Goal: Communication & Community: Answer question/provide support

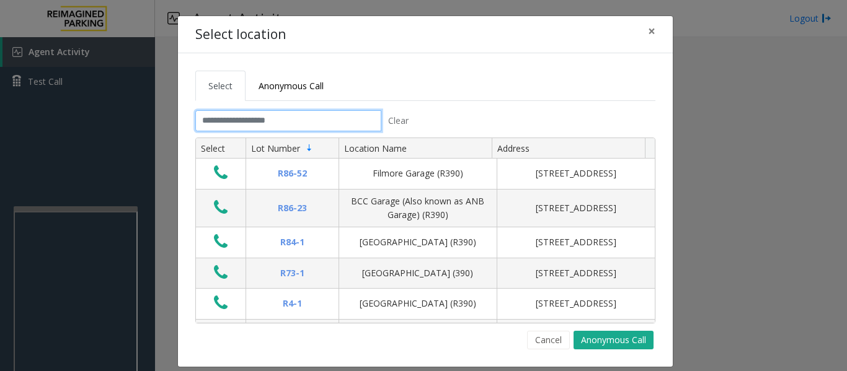
click at [234, 127] on input "text" at bounding box center [288, 120] width 186 height 21
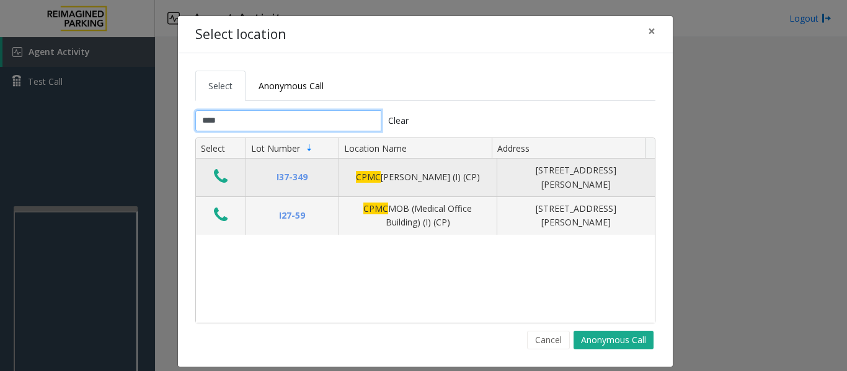
type input "****"
click at [222, 171] on button "Data table" at bounding box center [220, 177] width 21 height 20
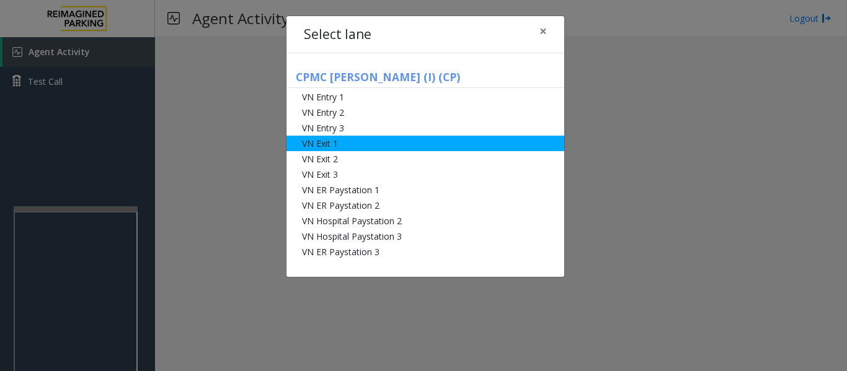
click at [375, 136] on li "VN Exit 1" at bounding box center [425, 143] width 278 height 15
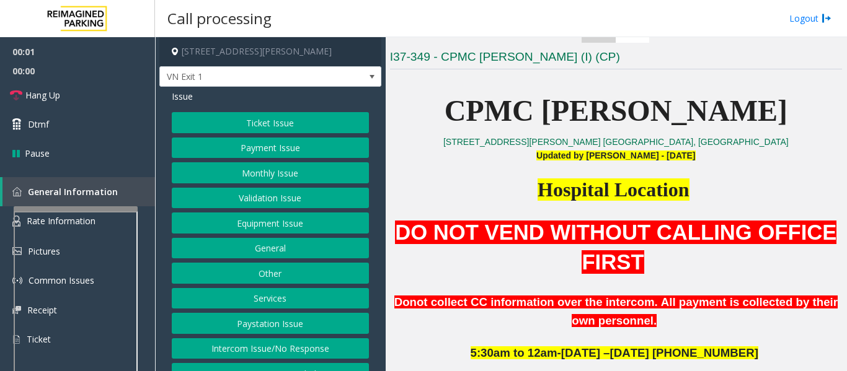
scroll to position [434, 0]
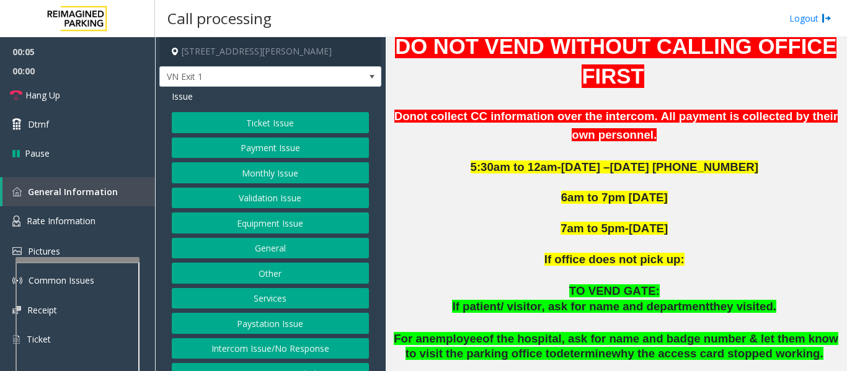
click at [119, 262] on div at bounding box center [77, 259] width 124 height 5
click at [133, 227] on link "Rate Information" at bounding box center [77, 221] width 155 height 30
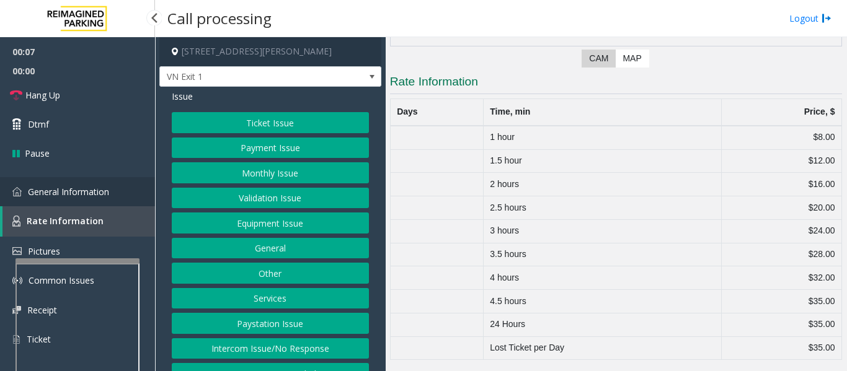
click at [89, 185] on link "General Information" at bounding box center [77, 191] width 155 height 29
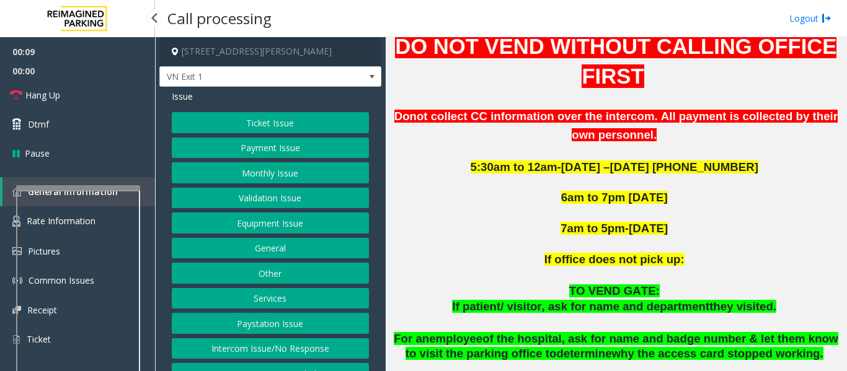
click at [97, 184] on app-root "00:09 00:00 Hang Up Dtmf Pause General Information Rate Information Pictures Co…" at bounding box center [423, 185] width 847 height 371
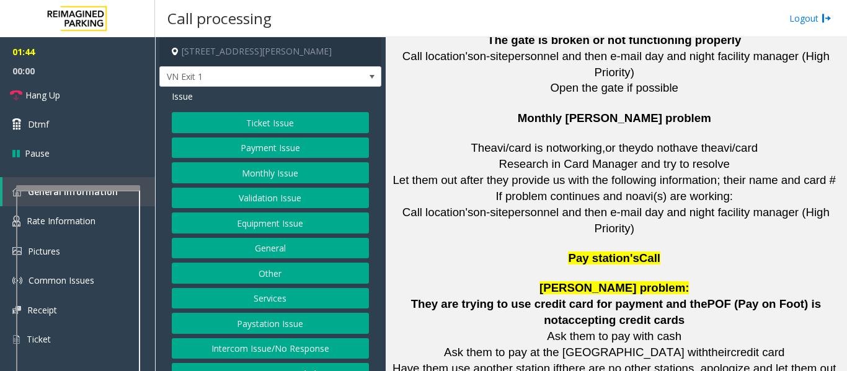
scroll to position [2355, 0]
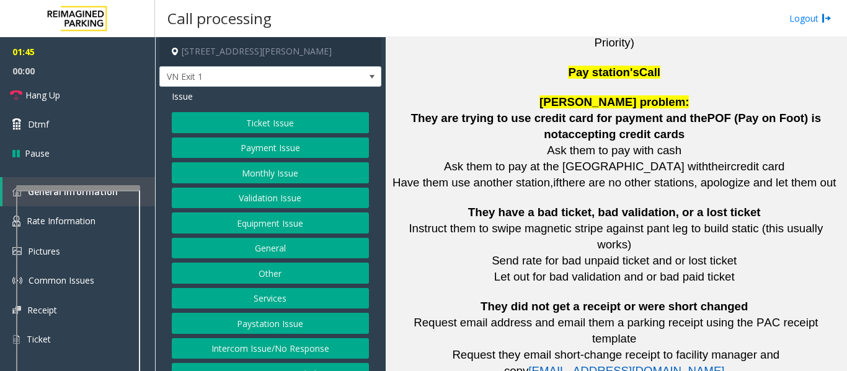
click at [270, 146] on button "Payment Issue" at bounding box center [270, 148] width 197 height 21
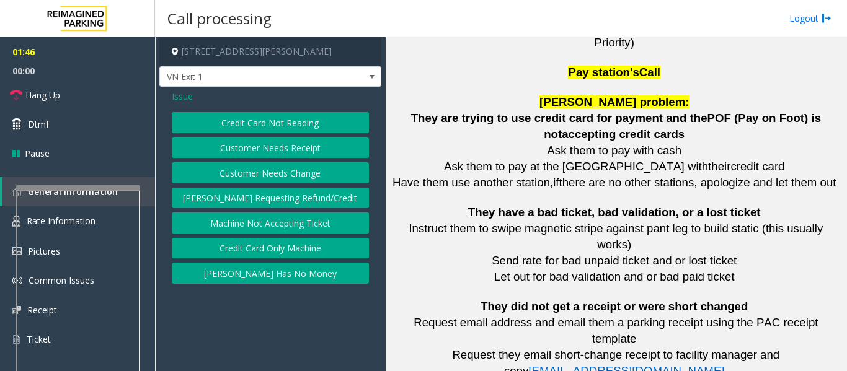
click at [283, 283] on button "[PERSON_NAME] Has No Money" at bounding box center [270, 273] width 197 height 21
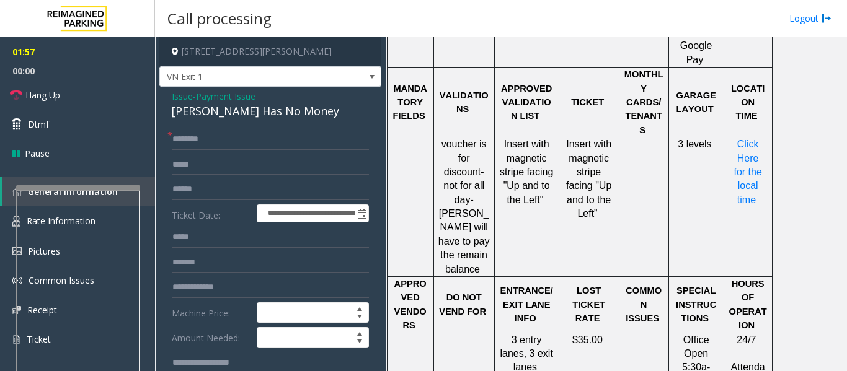
scroll to position [986, 0]
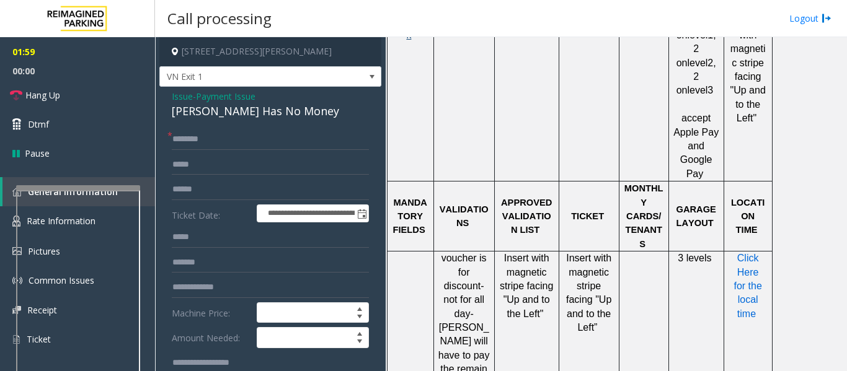
click at [740, 253] on span "Click Here for the local time" at bounding box center [748, 286] width 31 height 66
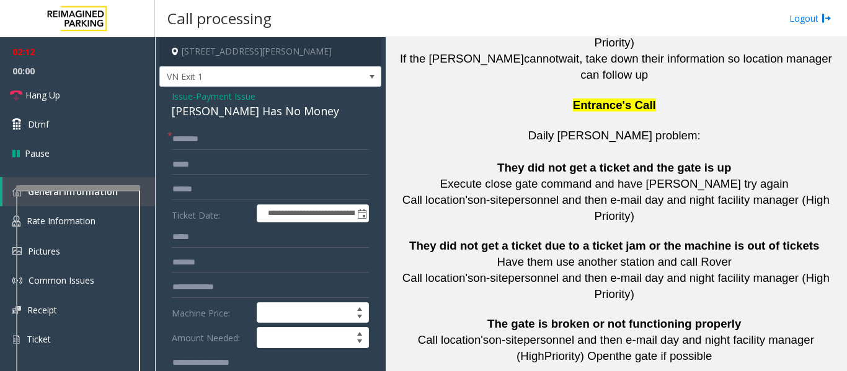
scroll to position [3031, 0]
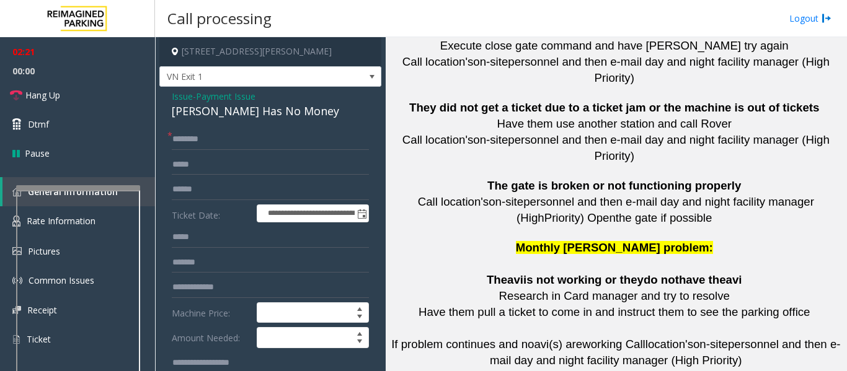
drag, startPoint x: 565, startPoint y: 307, endPoint x: 522, endPoint y: 306, distance: 42.8
drag, startPoint x: 502, startPoint y: 305, endPoint x: 564, endPoint y: 310, distance: 62.2
copy button "[PHONE_NUMBER]"
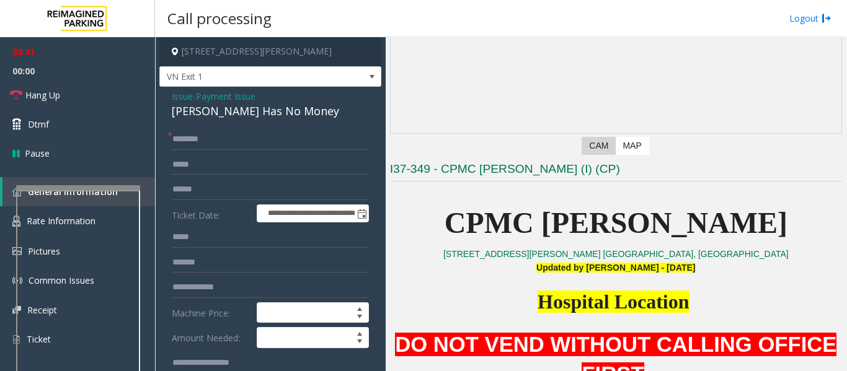
scroll to position [55, 0]
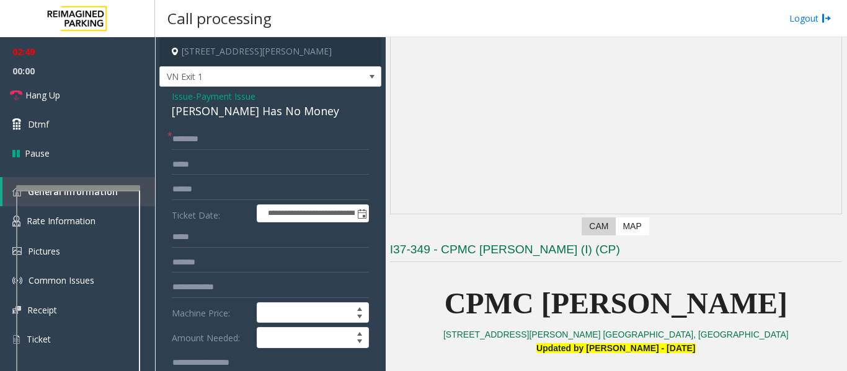
click at [218, 111] on div "[PERSON_NAME] Has No Money" at bounding box center [270, 111] width 197 height 17
copy div "[PERSON_NAME] Has No Money"
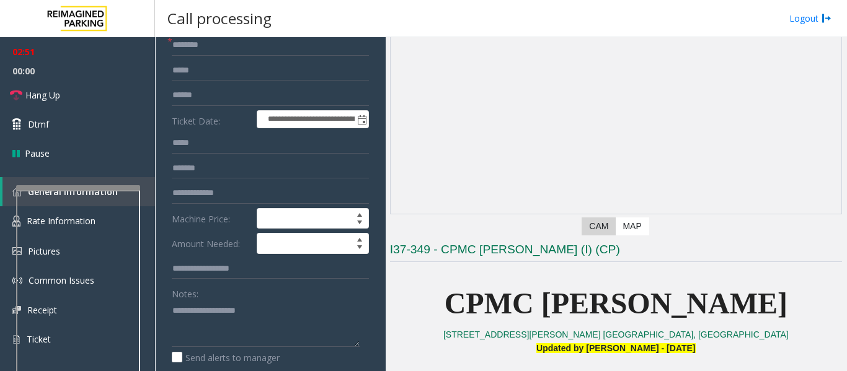
scroll to position [186, 0]
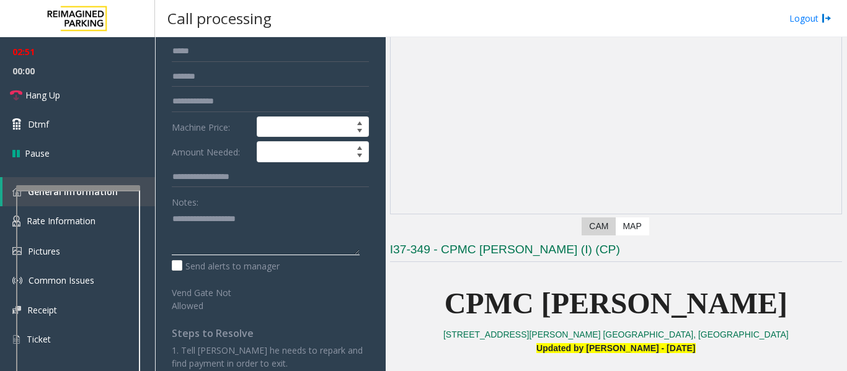
click at [214, 218] on textarea at bounding box center [266, 232] width 188 height 46
paste textarea "**********"
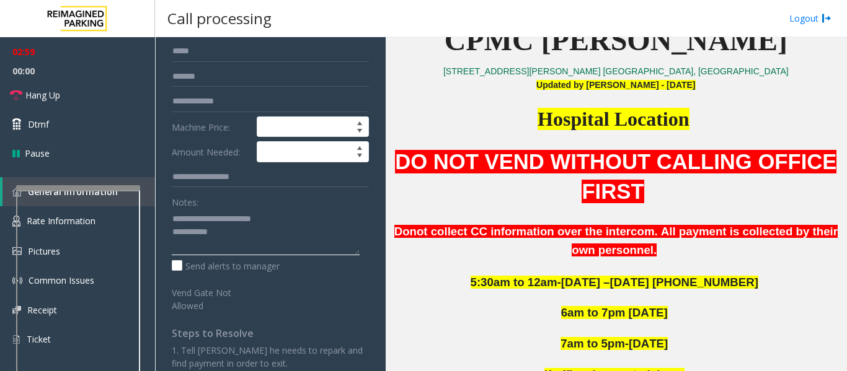
scroll to position [427, 0]
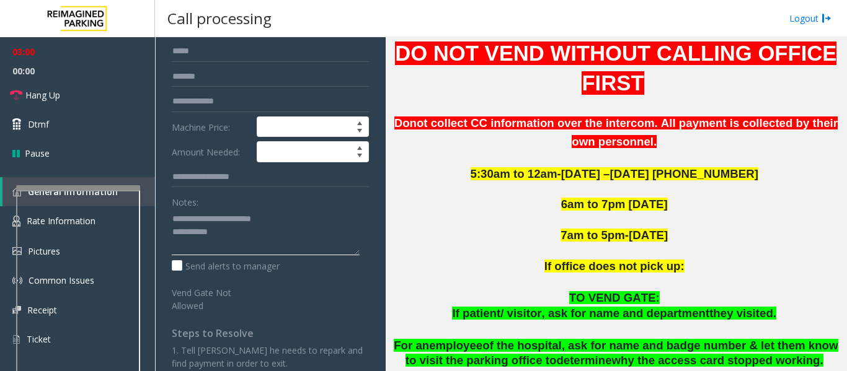
click at [267, 240] on textarea at bounding box center [266, 232] width 188 height 46
type textarea "**********"
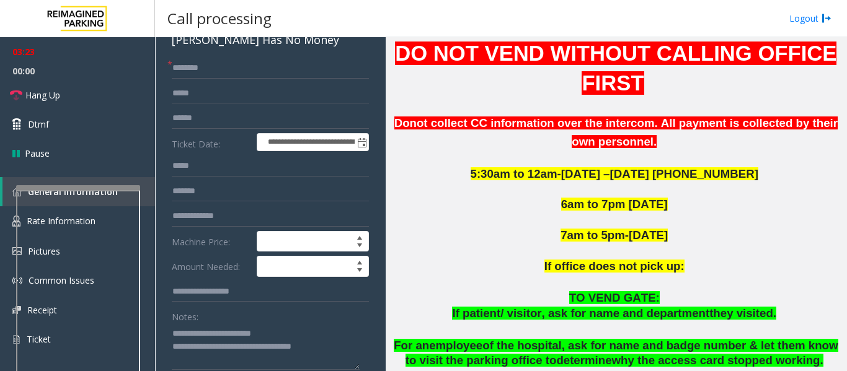
scroll to position [0, 0]
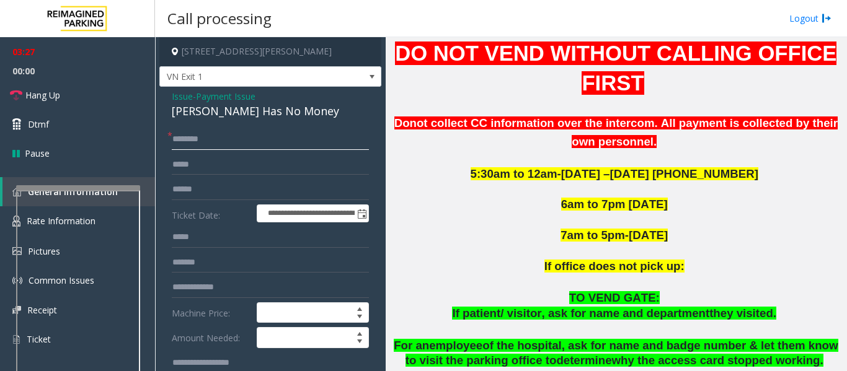
click at [235, 143] on input "text" at bounding box center [270, 139] width 197 height 21
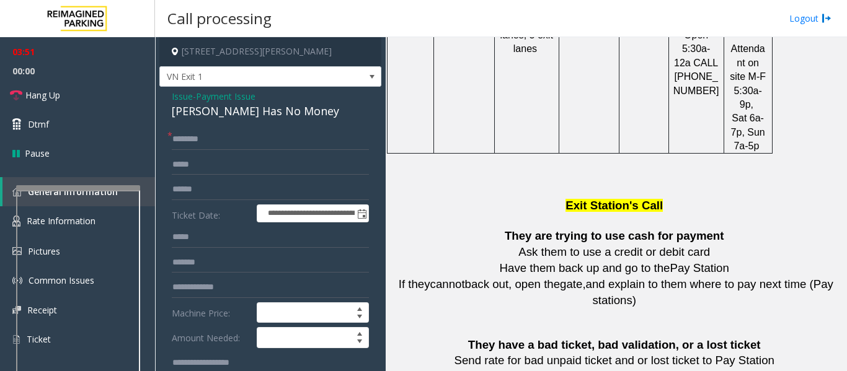
click at [179, 99] on span "Issue" at bounding box center [182, 96] width 21 height 13
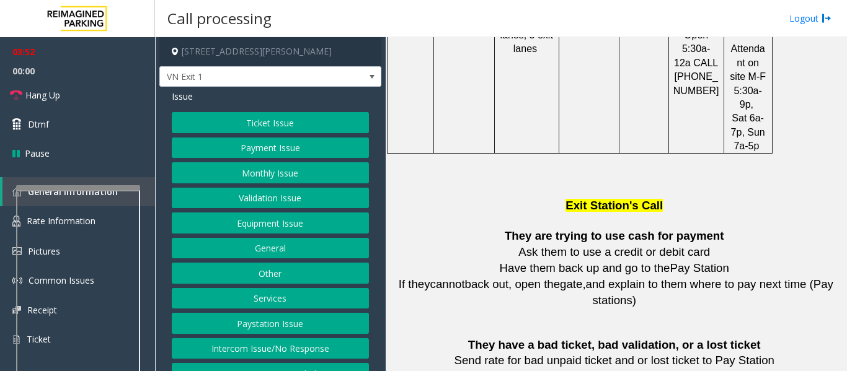
click at [284, 121] on button "Ticket Issue" at bounding box center [270, 122] width 197 height 21
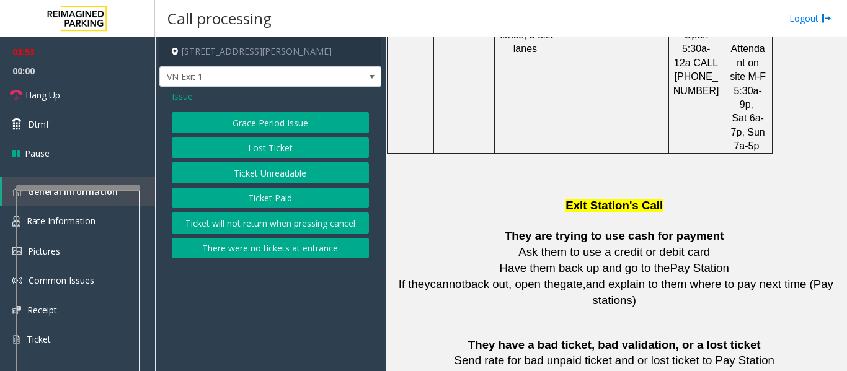
click at [286, 152] on button "Lost Ticket" at bounding box center [270, 148] width 197 height 21
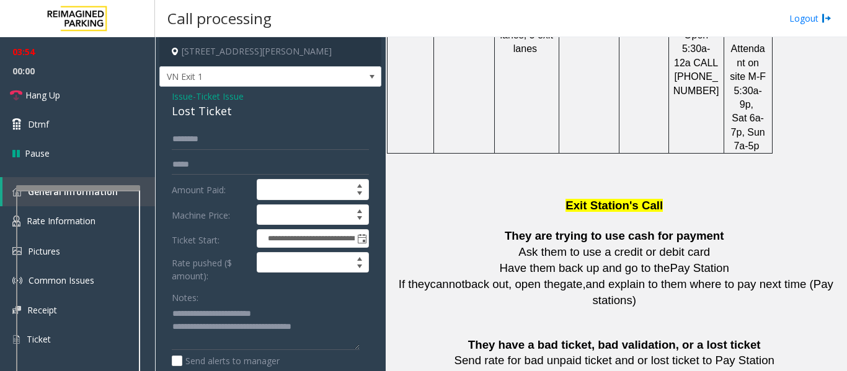
click at [205, 118] on div "Lost Ticket" at bounding box center [270, 111] width 197 height 17
copy div "Lost Ticket"
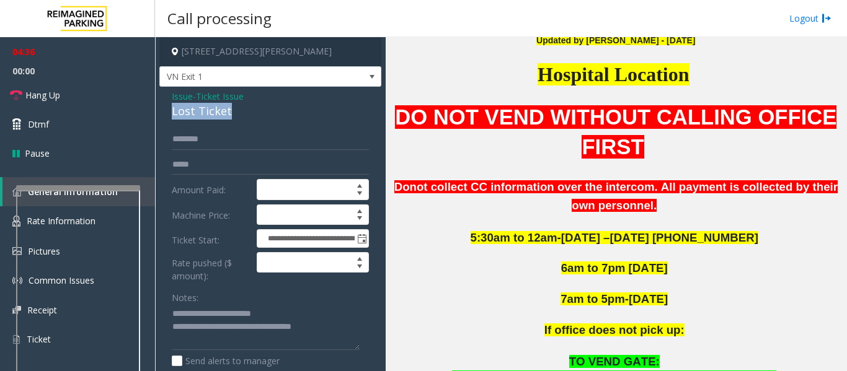
scroll to position [496, 0]
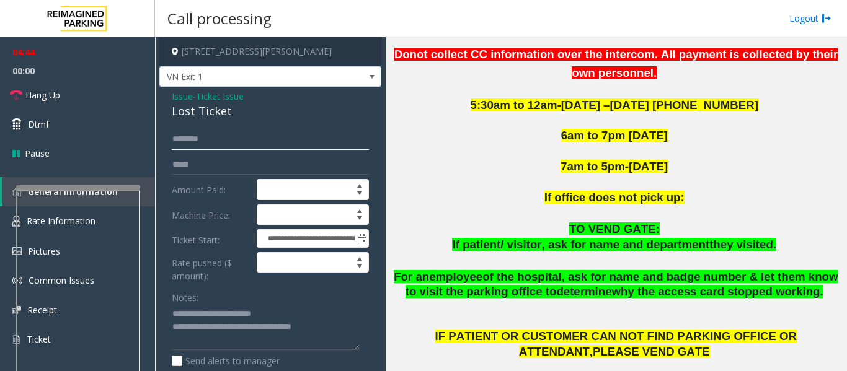
click at [273, 141] on input "text" at bounding box center [270, 139] width 197 height 21
type input "*****"
click at [257, 170] on input "text" at bounding box center [270, 164] width 197 height 21
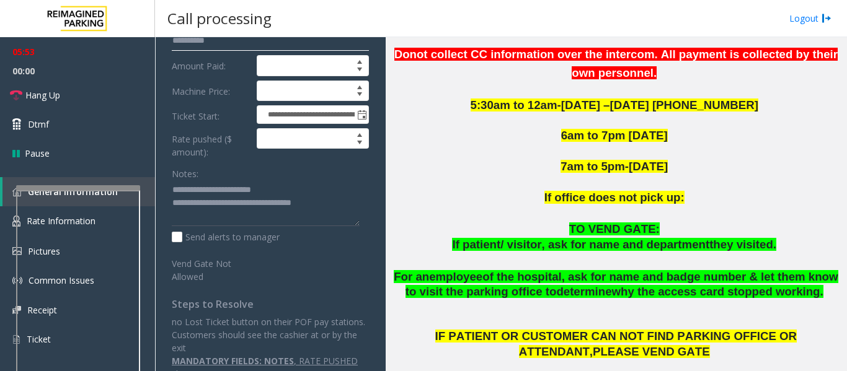
scroll to position [0, 0]
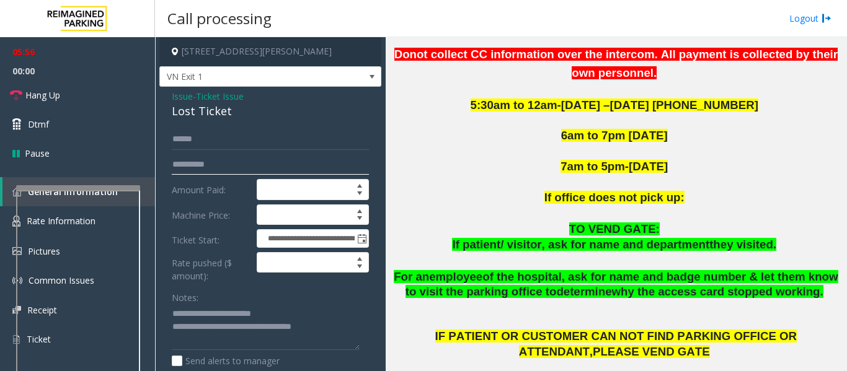
type input "**********"
click at [185, 104] on div "Lost Ticket" at bounding box center [270, 111] width 197 height 17
click at [185, 96] on span "Issue" at bounding box center [182, 96] width 21 height 13
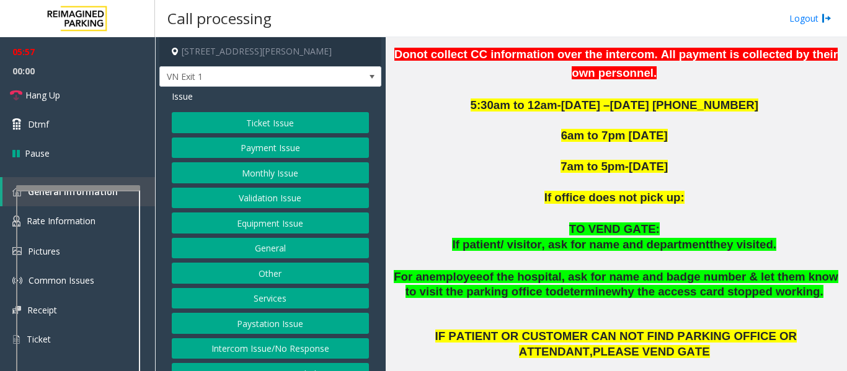
click at [250, 126] on button "Ticket Issue" at bounding box center [270, 122] width 197 height 21
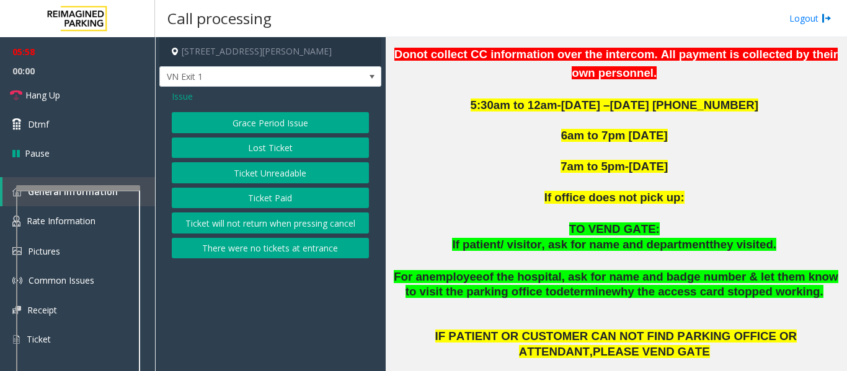
click at [260, 173] on button "Ticket Unreadable" at bounding box center [270, 172] width 197 height 21
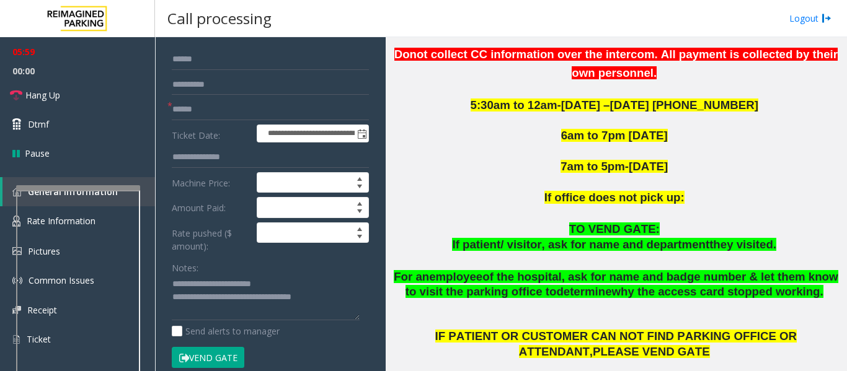
scroll to position [186, 0]
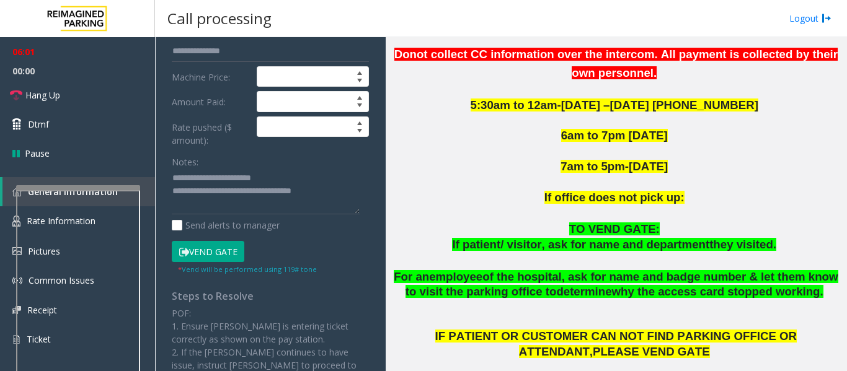
click at [235, 249] on button "Vend Gate" at bounding box center [208, 251] width 73 height 21
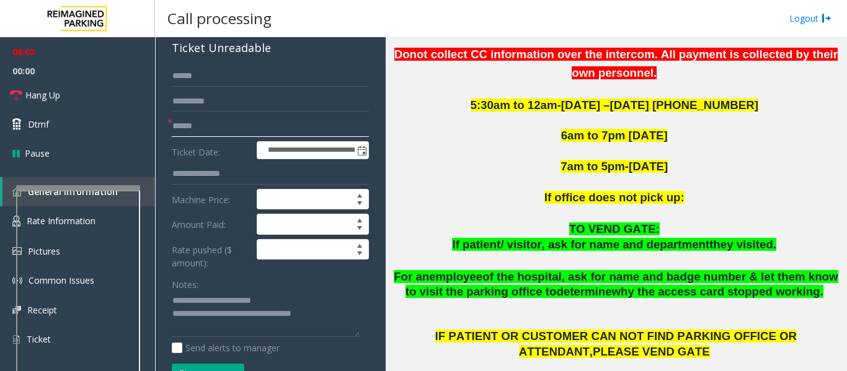
scroll to position [0, 0]
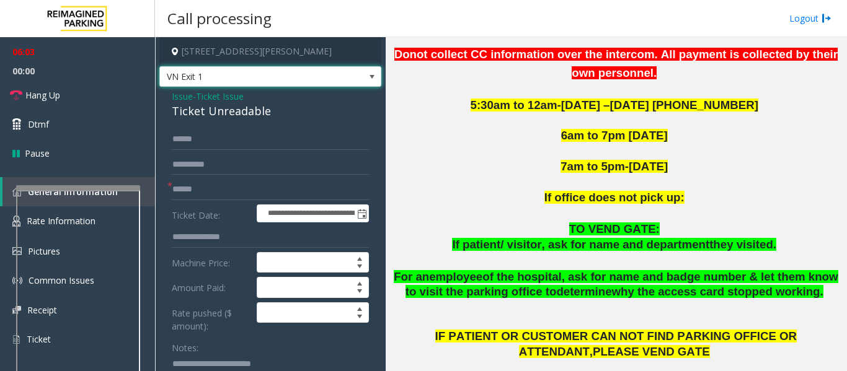
click at [263, 73] on span "VN Exit 1" at bounding box center [248, 77] width 177 height 20
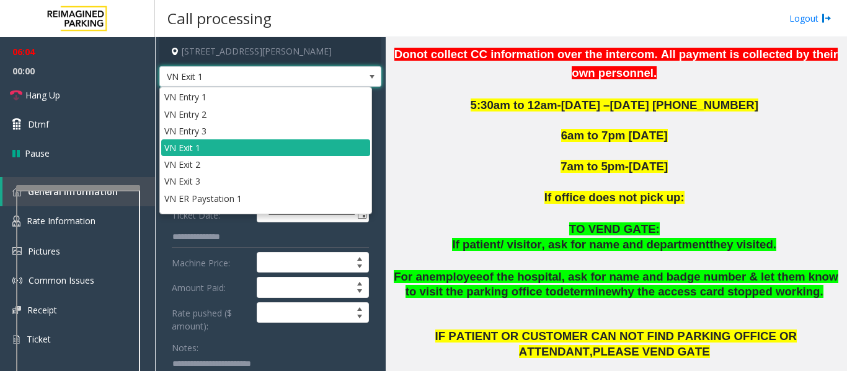
click at [328, 72] on span "VN Exit 1" at bounding box center [248, 77] width 177 height 20
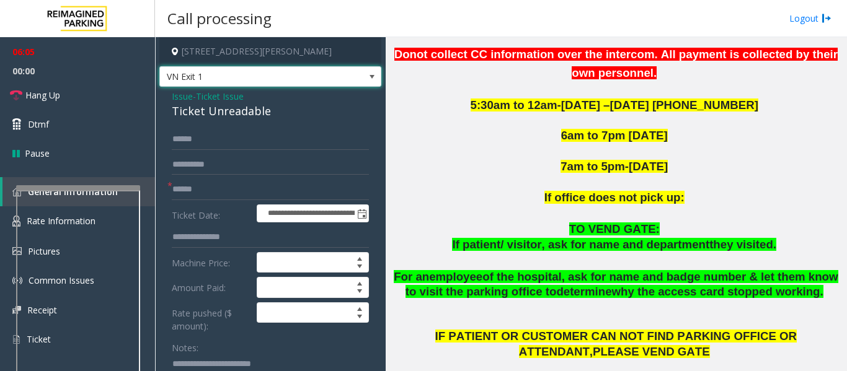
click at [185, 102] on span "Issue" at bounding box center [182, 96] width 21 height 13
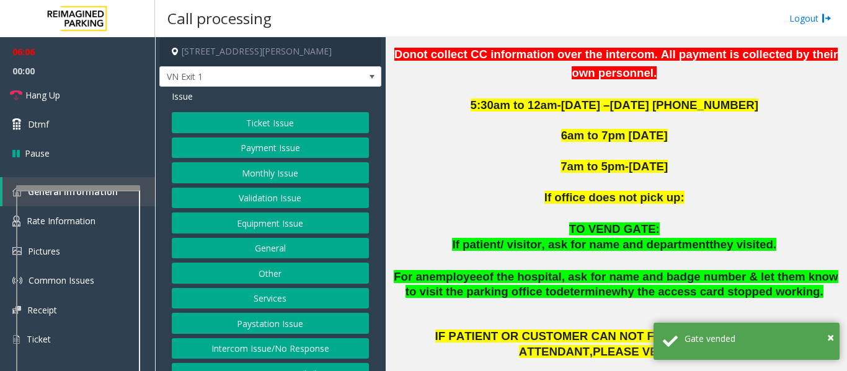
click at [250, 145] on button "Payment Issue" at bounding box center [270, 148] width 197 height 21
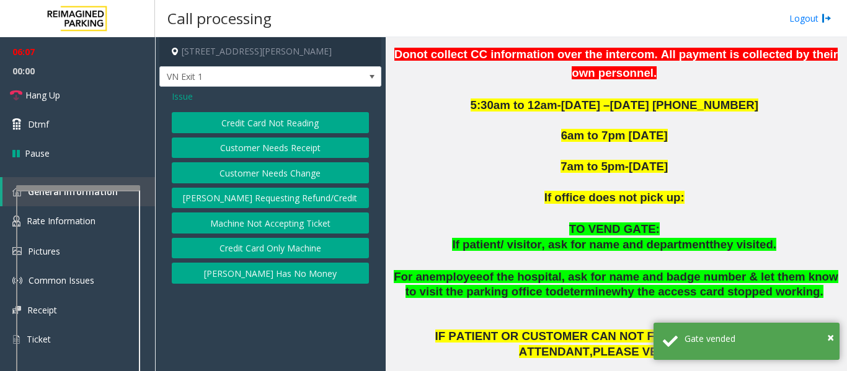
click at [268, 274] on button "[PERSON_NAME] Has No Money" at bounding box center [270, 273] width 197 height 21
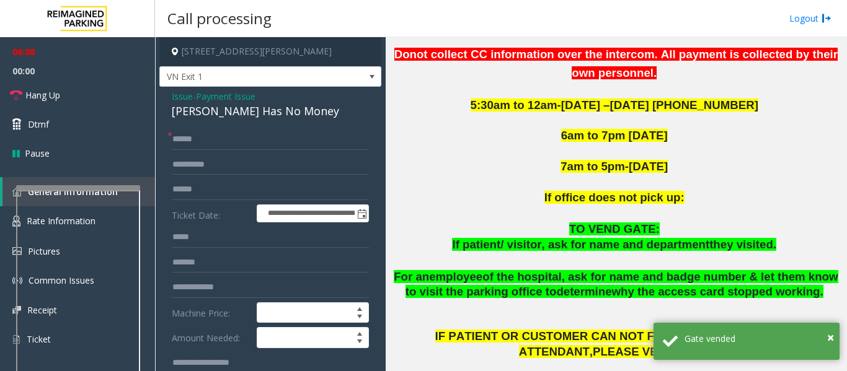
scroll to position [248, 0]
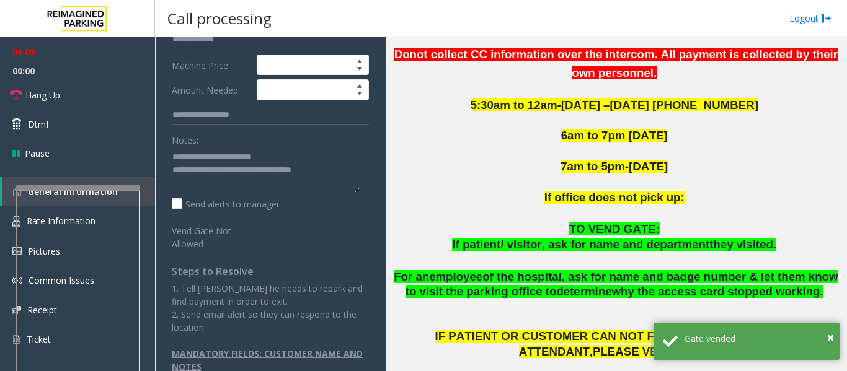
click at [337, 173] on textarea at bounding box center [266, 170] width 188 height 46
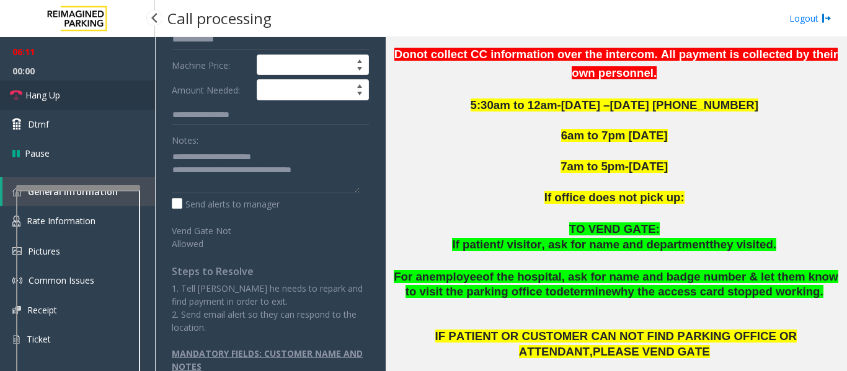
click at [48, 92] on span "Hang Up" at bounding box center [42, 95] width 35 height 13
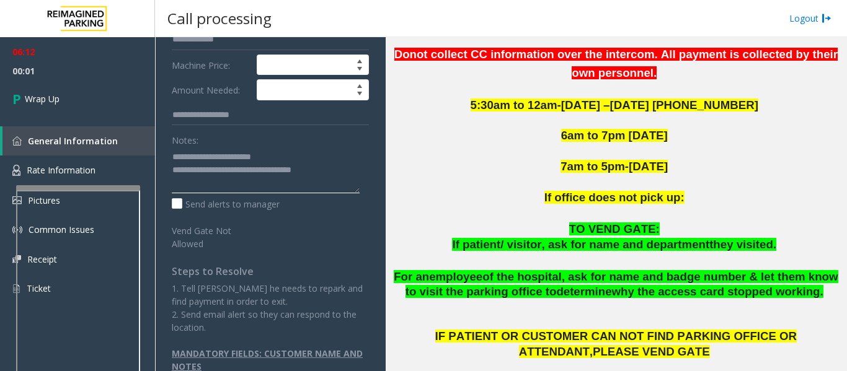
click at [341, 173] on textarea at bounding box center [266, 170] width 188 height 46
click at [293, 153] on textarea at bounding box center [266, 170] width 188 height 46
click at [328, 175] on textarea at bounding box center [266, 170] width 188 height 46
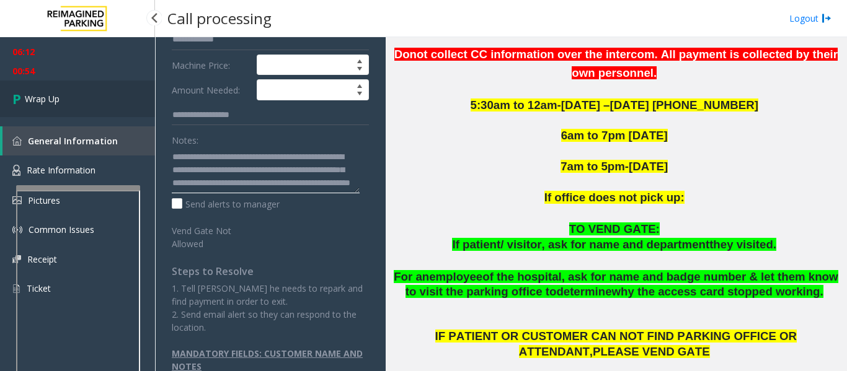
type textarea "**********"
click at [91, 96] on link "Wrap Up" at bounding box center [77, 99] width 155 height 37
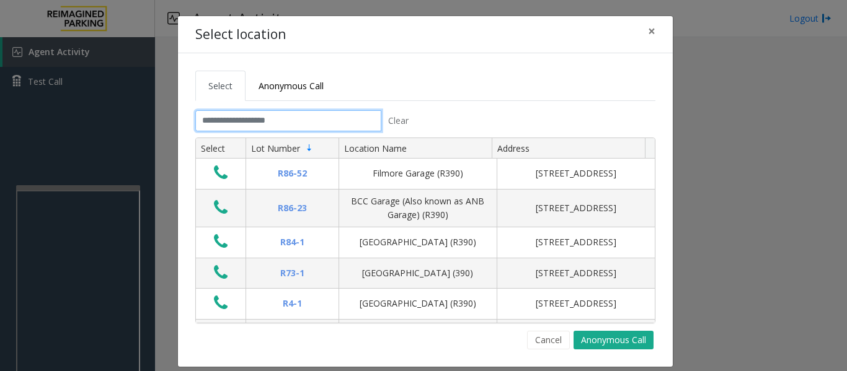
click at [297, 130] on input "text" at bounding box center [288, 120] width 186 height 21
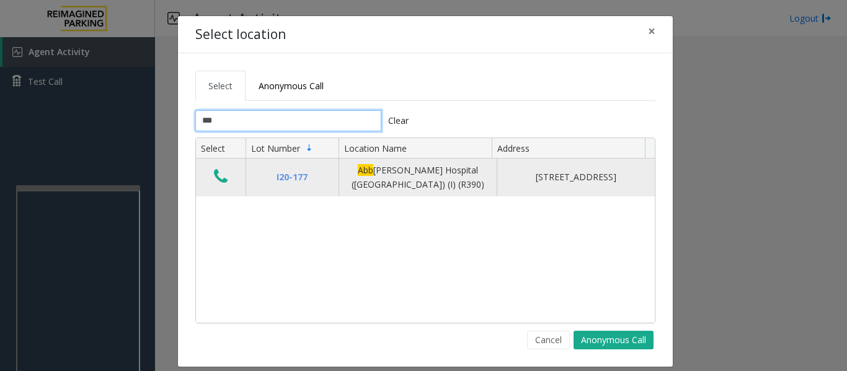
type input "***"
click at [222, 176] on icon "Data table" at bounding box center [221, 176] width 14 height 17
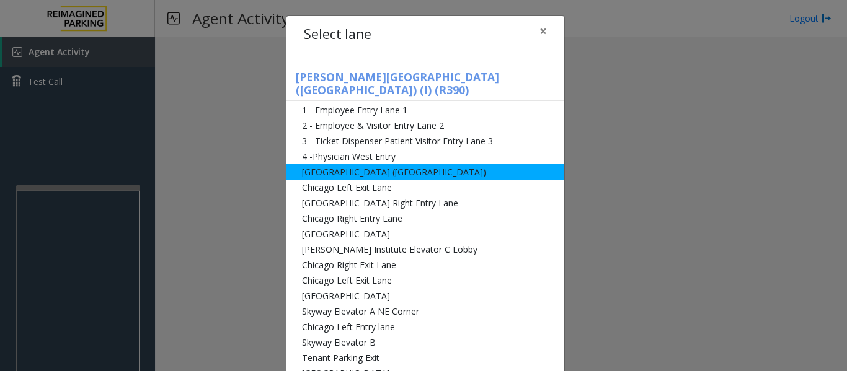
click at [354, 166] on li "[GEOGRAPHIC_DATA] ([GEOGRAPHIC_DATA])" at bounding box center [425, 171] width 278 height 15
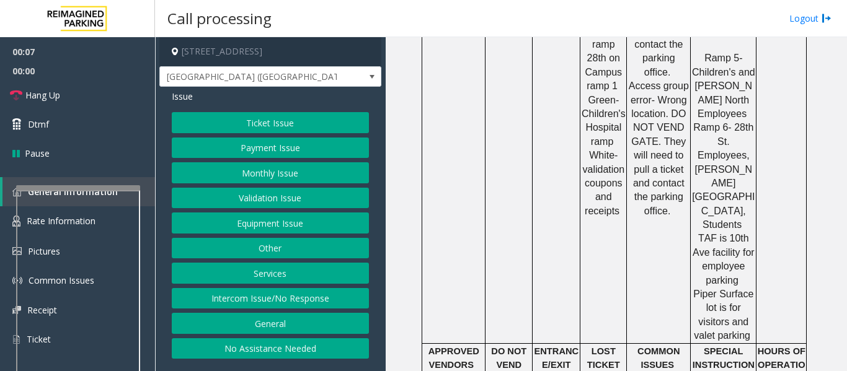
scroll to position [1425, 0]
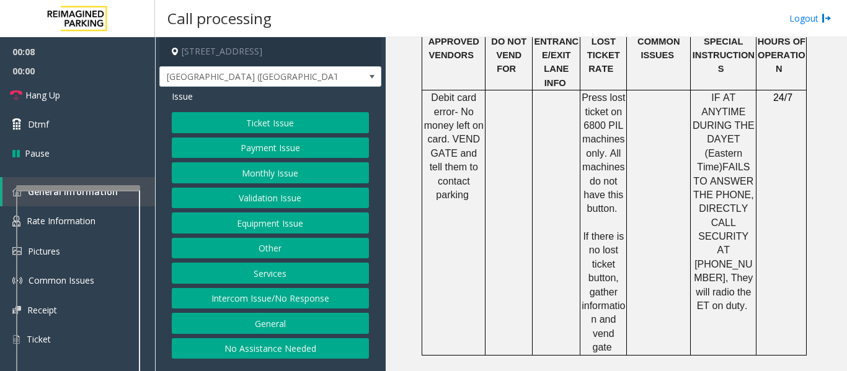
click at [301, 296] on button "Intercom Issue/No Response" at bounding box center [270, 298] width 197 height 21
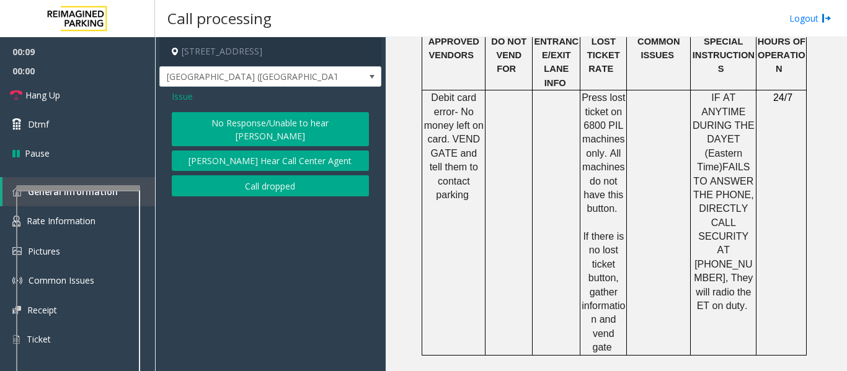
click at [301, 130] on button "No Response/Unable to hear [PERSON_NAME]" at bounding box center [270, 129] width 197 height 34
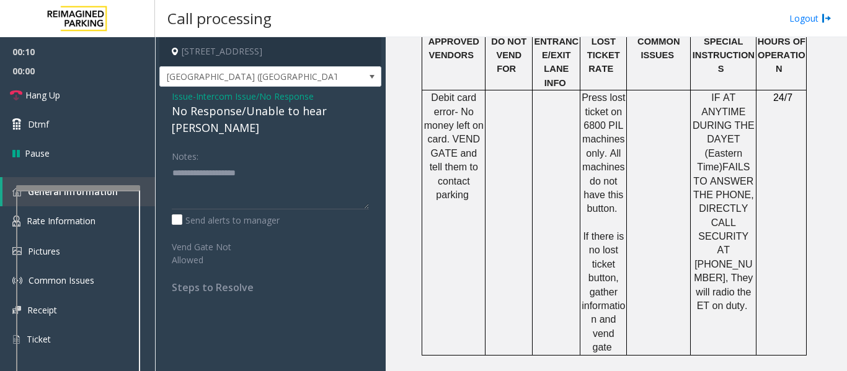
click at [249, 107] on div "No Response/Unable to hear [PERSON_NAME]" at bounding box center [270, 119] width 197 height 33
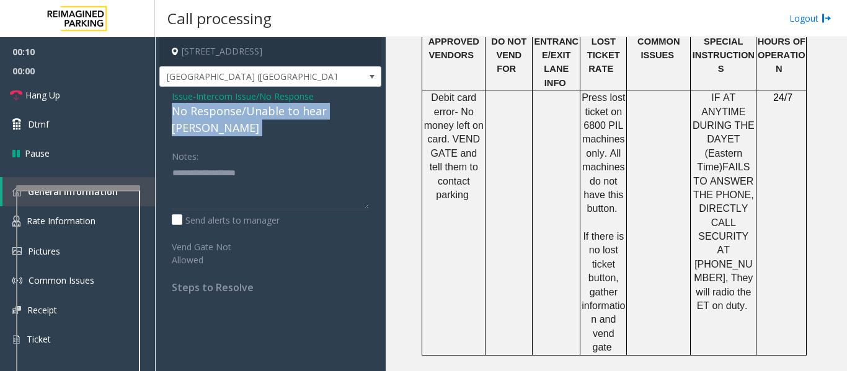
click at [249, 107] on div "No Response/Unable to hear [PERSON_NAME]" at bounding box center [270, 119] width 197 height 33
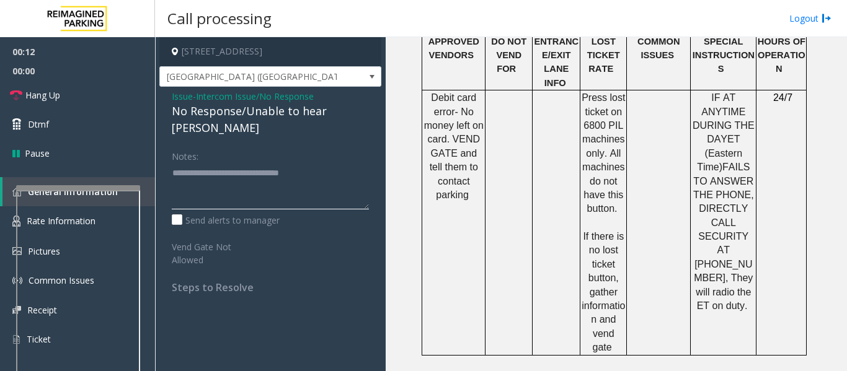
click at [350, 163] on textarea at bounding box center [270, 186] width 197 height 46
type textarea "**********"
click at [49, 94] on span "Hang Up" at bounding box center [42, 95] width 35 height 13
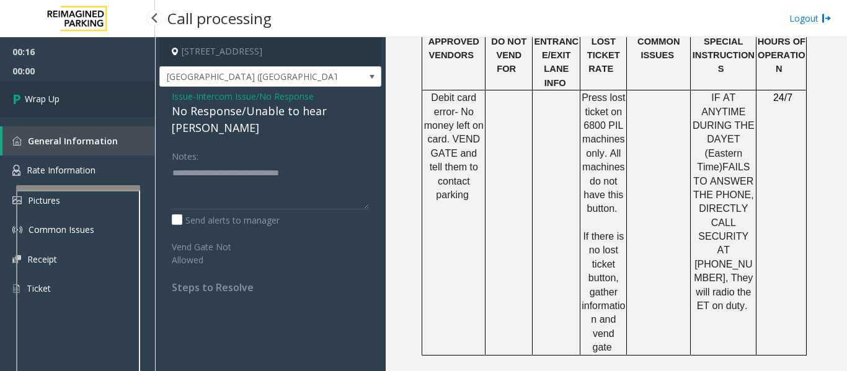
click at [100, 92] on link "Wrap Up" at bounding box center [77, 99] width 155 height 37
